Goal: Task Accomplishment & Management: Use online tool/utility

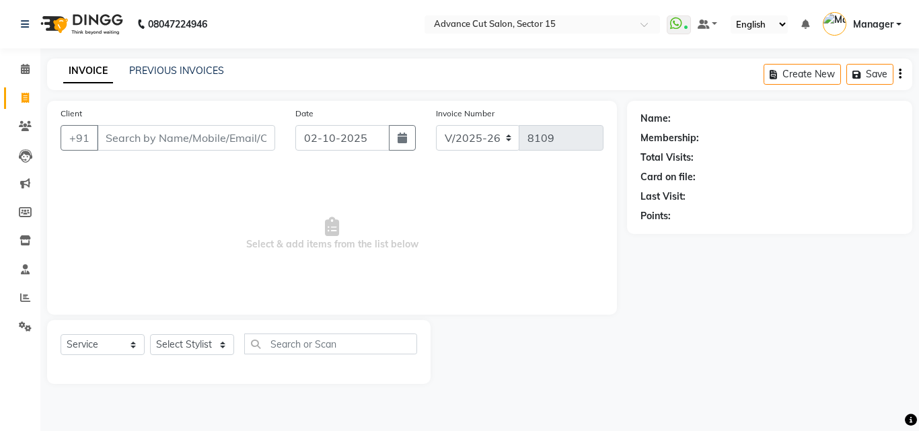
select select "6255"
select select "service"
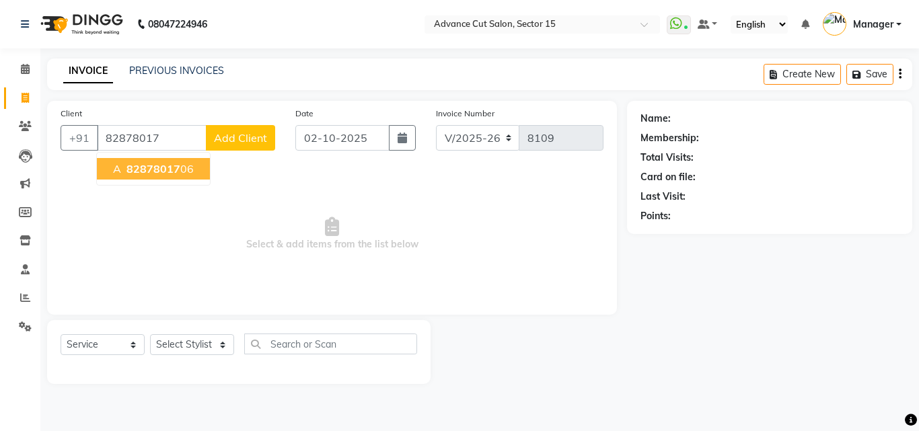
click at [183, 169] on ngb-highlight "82878017 06" at bounding box center [159, 168] width 70 height 13
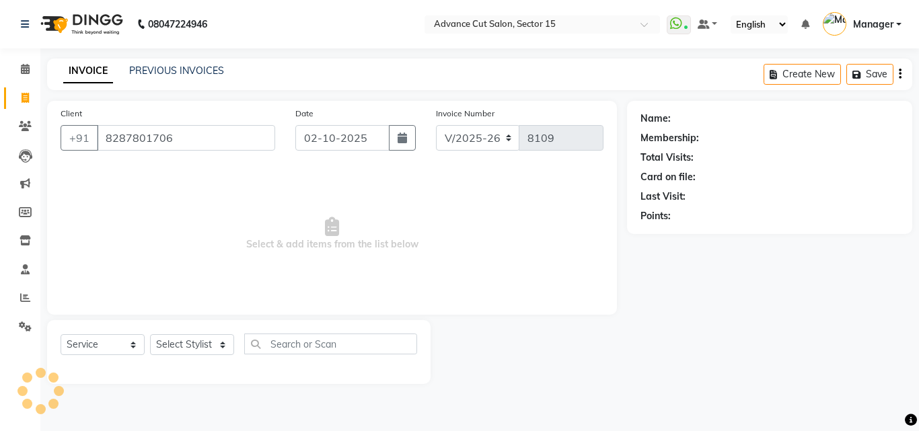
type input "8287801706"
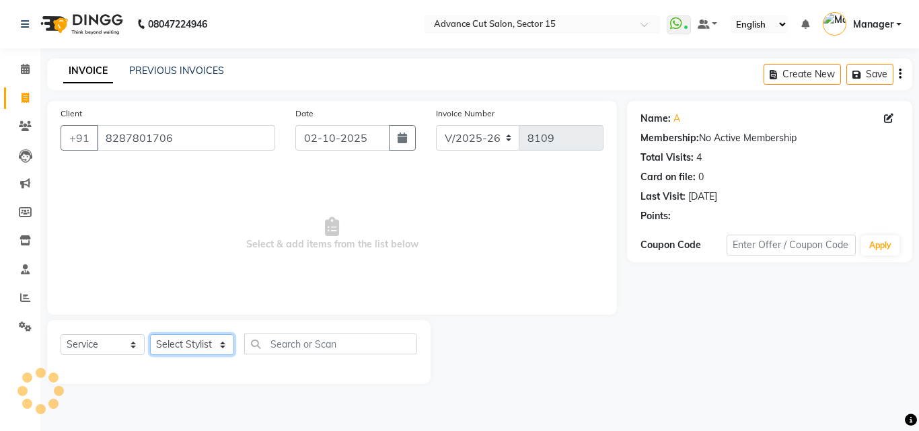
click at [209, 345] on select "Select Stylist Advance Cut [PERSON_NAME] [PERSON_NAME] [PERSON_NAME] LUCKY Mana…" at bounding box center [192, 344] width 84 height 21
select select "46508"
click at [207, 345] on select "Select Stylist Advance Cut [PERSON_NAME] [PERSON_NAME] [PERSON_NAME] LUCKY Mana…" at bounding box center [192, 344] width 84 height 21
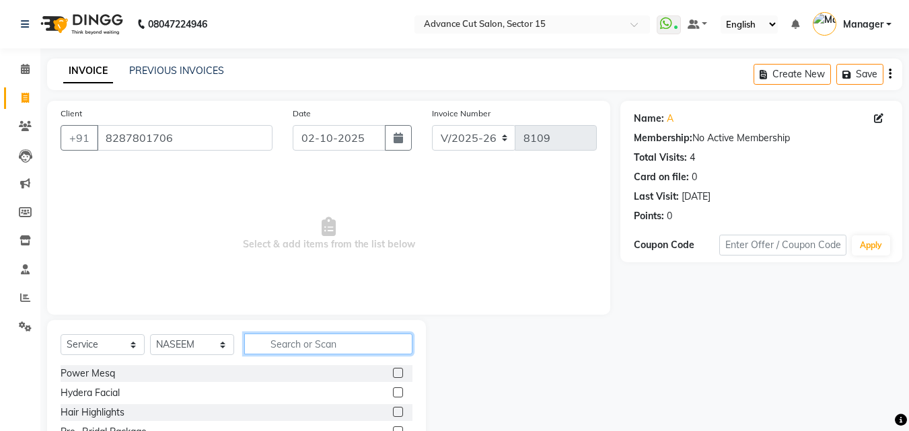
click at [316, 348] on input "text" at bounding box center [328, 344] width 168 height 21
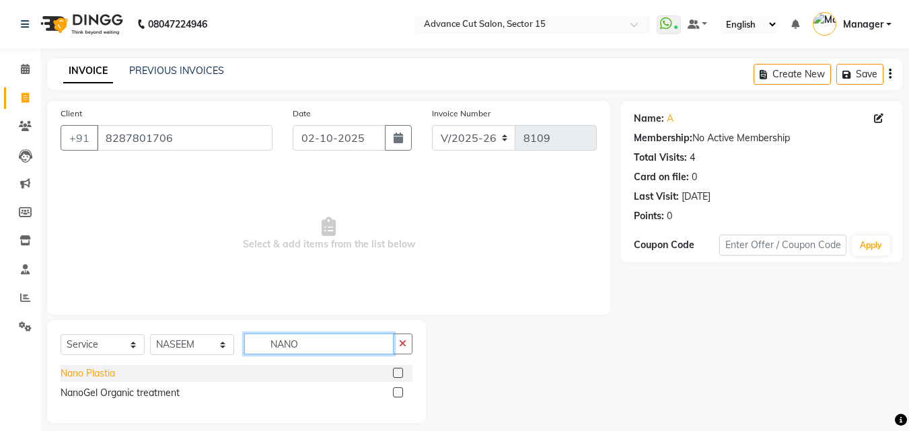
type input "NANO"
click at [84, 369] on div "Nano Plastia" at bounding box center [88, 374] width 55 height 14
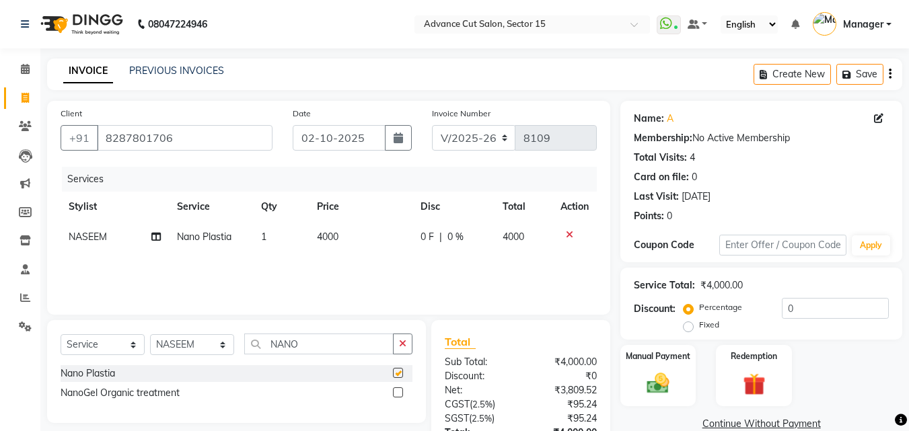
checkbox input "false"
click at [407, 349] on button "button" at bounding box center [403, 344] width 20 height 21
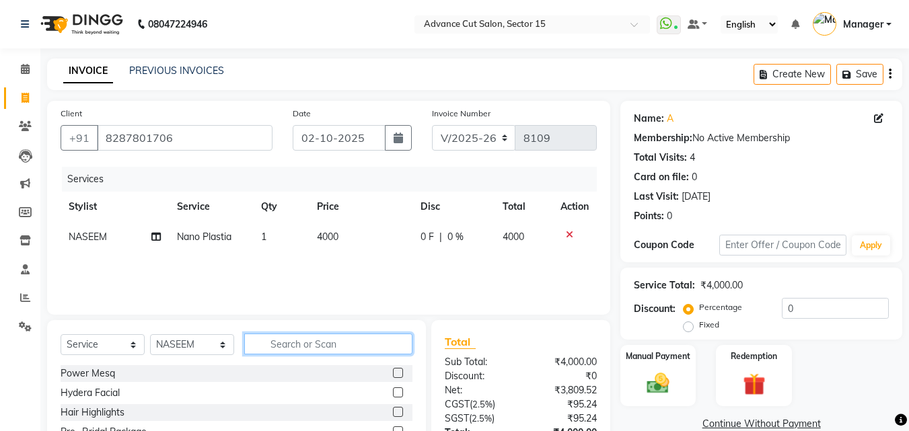
click at [382, 344] on input "text" at bounding box center [328, 344] width 168 height 21
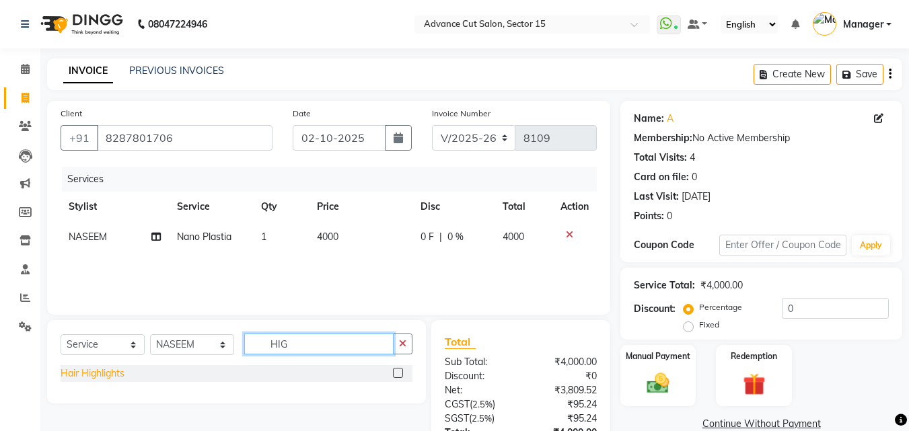
type input "HIG"
click at [102, 375] on div "Hair Highlights" at bounding box center [93, 374] width 64 height 14
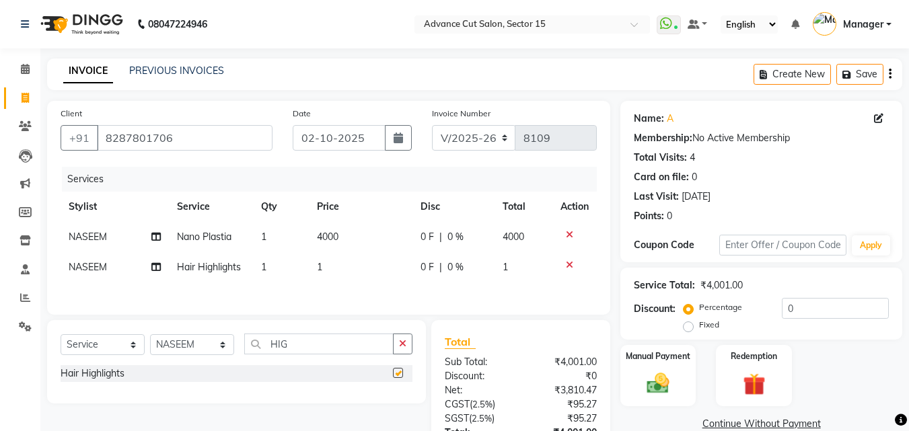
checkbox input "false"
click at [341, 242] on td "4000" at bounding box center [361, 237] width 104 height 30
select select "46508"
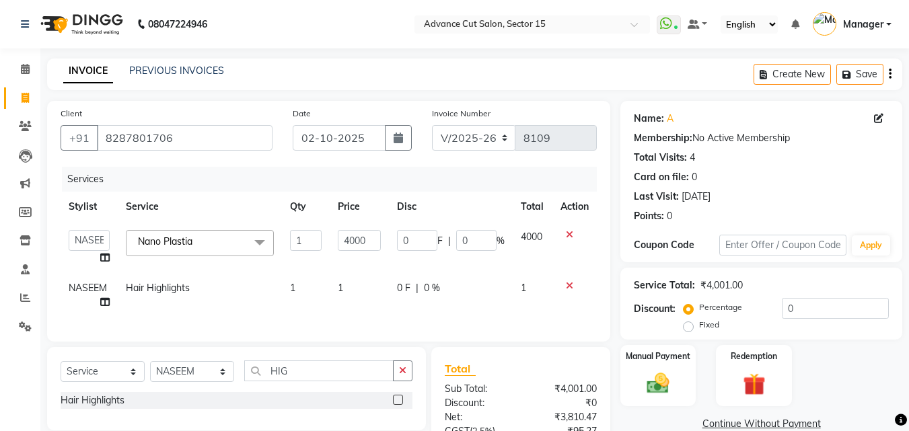
click at [348, 238] on input "4000" at bounding box center [359, 240] width 43 height 21
click at [348, 237] on input "4000" at bounding box center [359, 240] width 43 height 21
type input "7000"
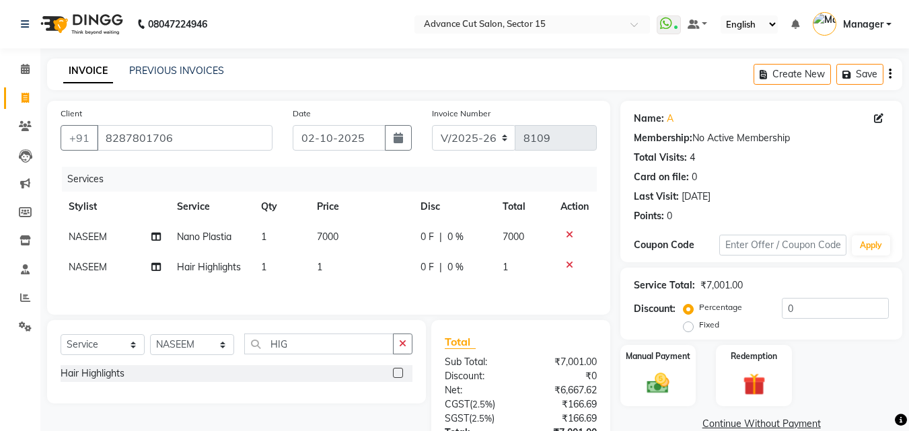
click at [345, 297] on div "Services Stylist Service Qty Price Disc Total Action NASEEM Nano Plastia 1 7000…" at bounding box center [329, 234] width 536 height 135
click at [347, 277] on td "1" at bounding box center [361, 267] width 104 height 30
select select "46508"
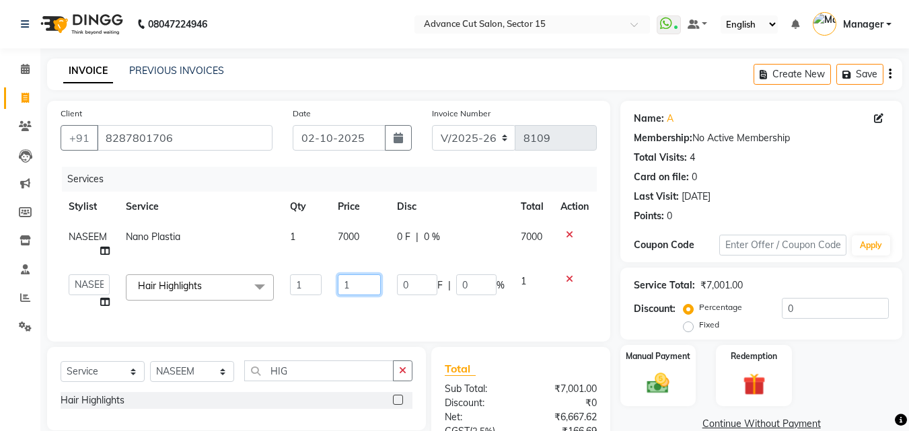
click at [348, 277] on input "1" at bounding box center [359, 285] width 43 height 21
type input "4500"
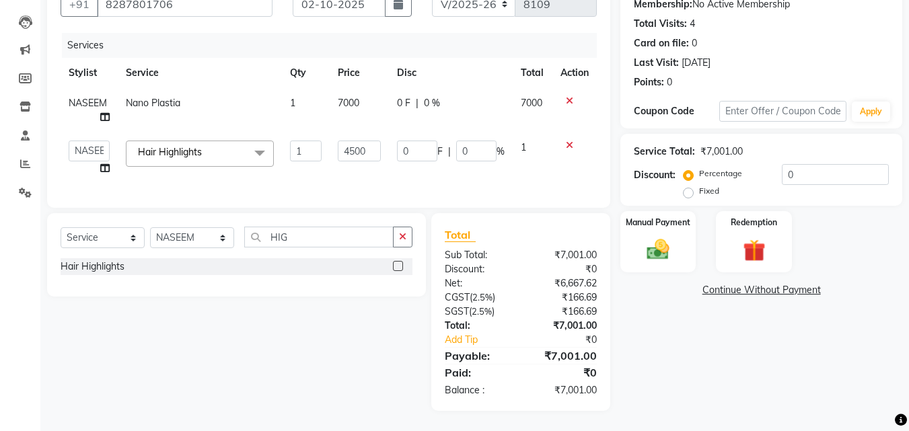
click at [689, 300] on div "Name: A Membership: No Active Membership Total Visits: 4 Card on file: 0 Last V…" at bounding box center [767, 189] width 292 height 444
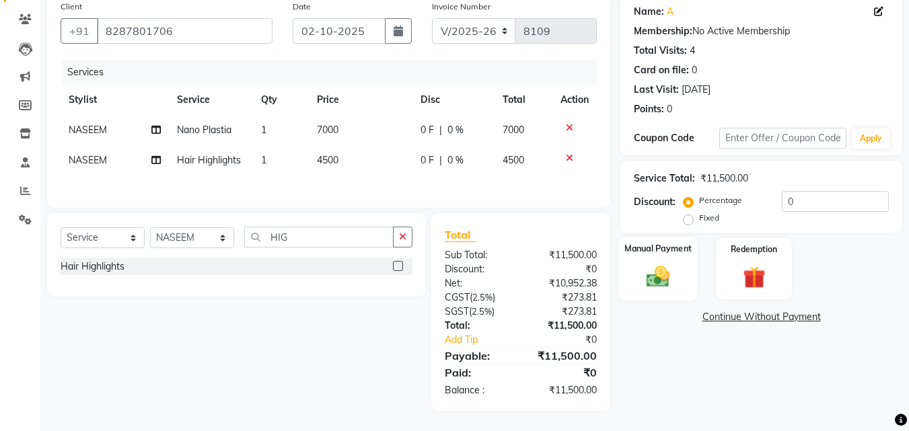
scroll to position [109, 0]
click at [668, 256] on div "Manual Payment" at bounding box center [658, 269] width 79 height 64
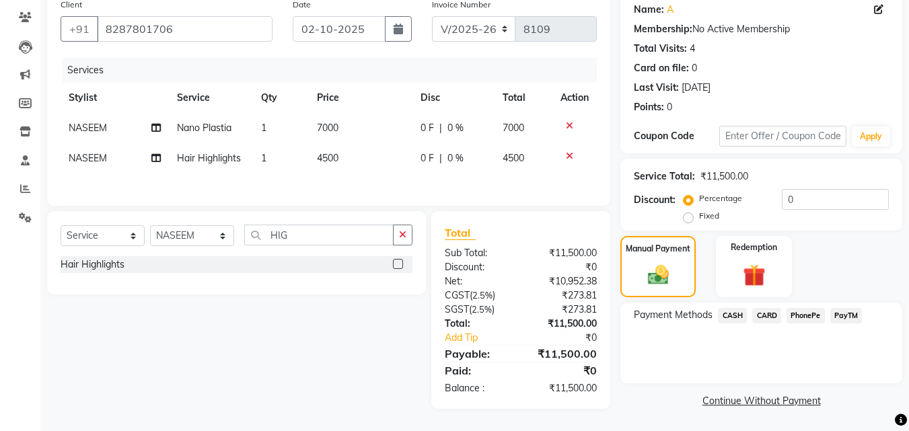
click at [850, 308] on span "PayTM" at bounding box center [847, 315] width 32 height 15
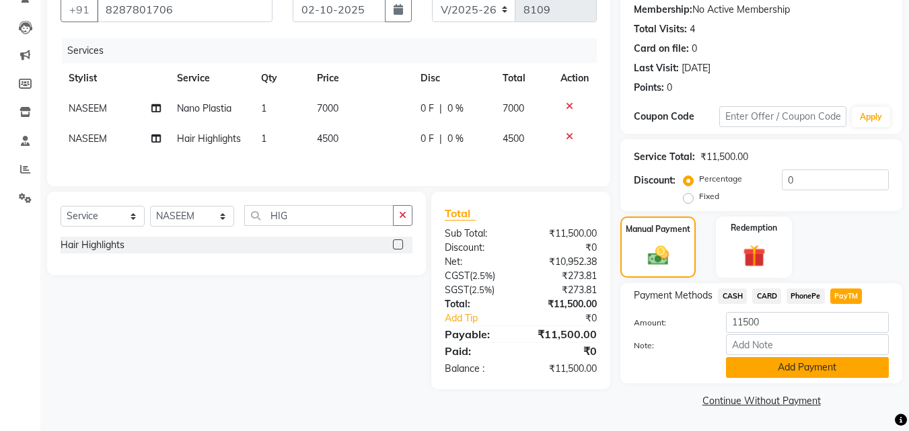
click at [836, 369] on button "Add Payment" at bounding box center [807, 367] width 163 height 21
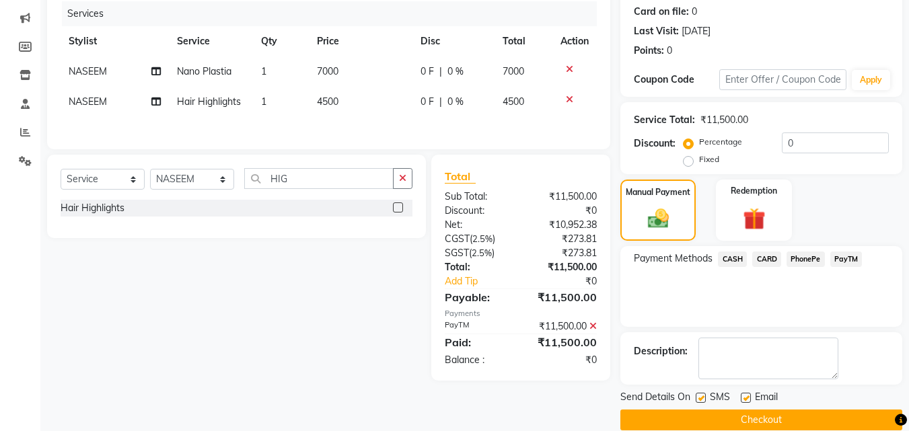
scroll to position [185, 0]
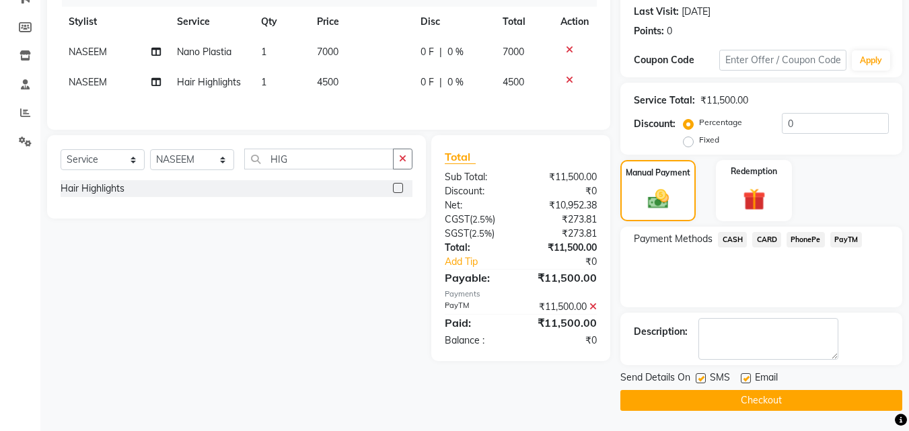
click at [833, 393] on button "Checkout" at bounding box center [762, 400] width 282 height 21
